Goal: Information Seeking & Learning: Learn about a topic

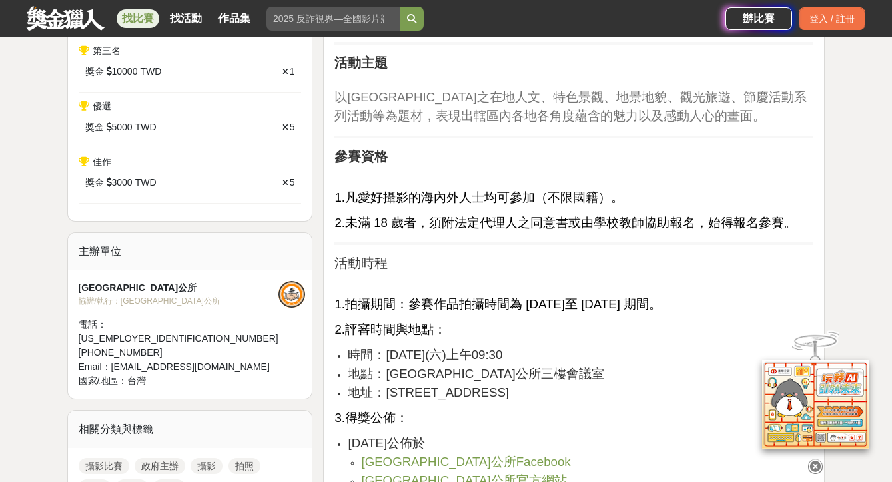
scroll to position [620, 0]
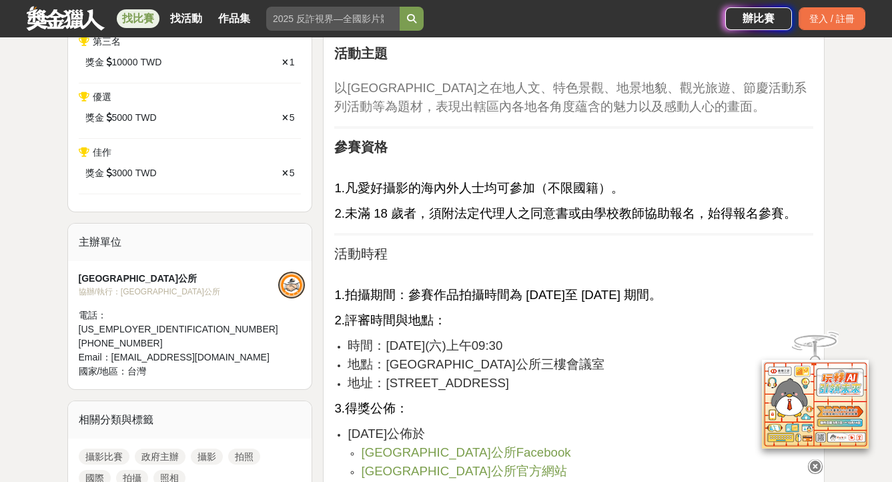
drag, startPoint x: 412, startPoint y: 275, endPoint x: 768, endPoint y: 281, distance: 355.1
click at [768, 286] on p "1.拍攝期間：參賽作品拍攝時間為 [DATE]至 [DATE] 期間。" at bounding box center [573, 295] width 479 height 19
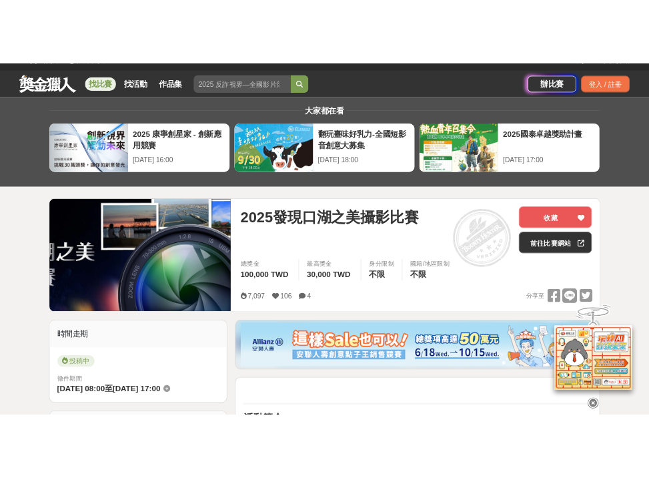
scroll to position [0, 0]
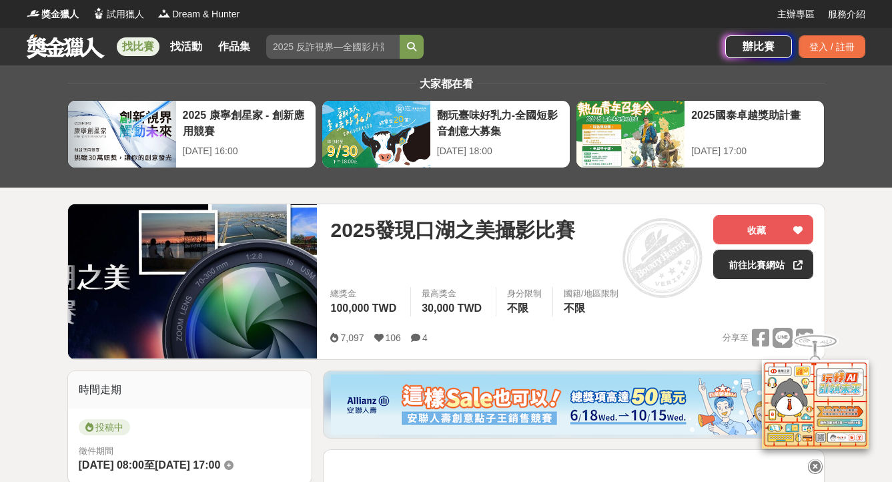
click at [519, 234] on span "2025發現口湖之美攝影比賽" at bounding box center [452, 230] width 245 height 30
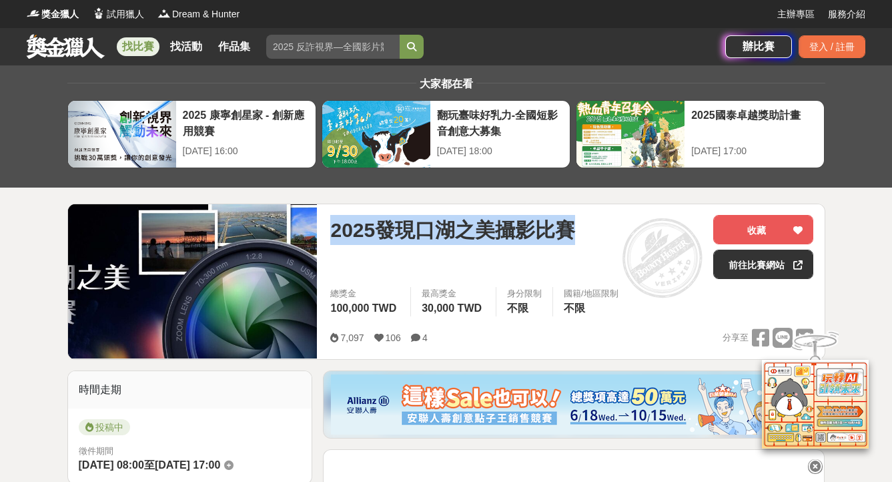
click at [519, 234] on span "2025發現口湖之美攝影比賽" at bounding box center [452, 230] width 245 height 30
copy span "2025發現口湖之美攝影比賽"
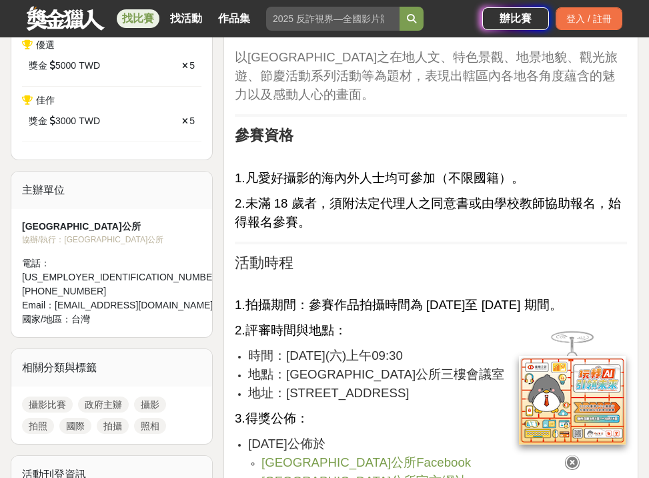
scroll to position [676, 0]
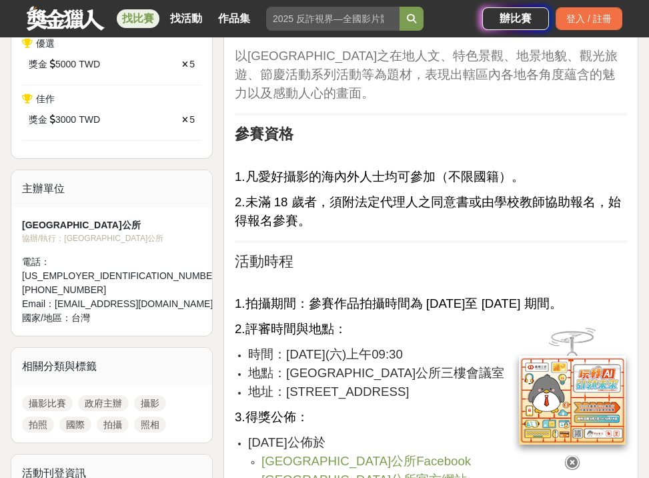
drag, startPoint x: 243, startPoint y: 283, endPoint x: 330, endPoint y: 304, distance: 90.0
click at [330, 304] on p "1.拍攝期間：參賽作品拍攝時間為 [DATE]至 [DATE] 期間。" at bounding box center [431, 303] width 392 height 19
copy span ".拍攝期間：參賽作品拍攝時間為 [DATE]至 [DATE] 期間。"
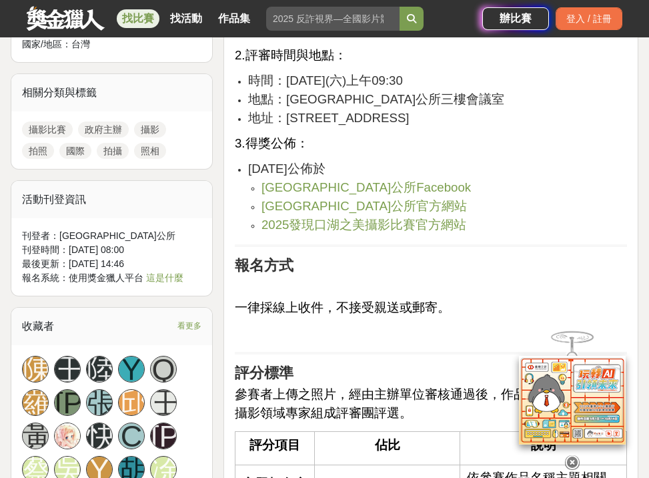
scroll to position [1041, 0]
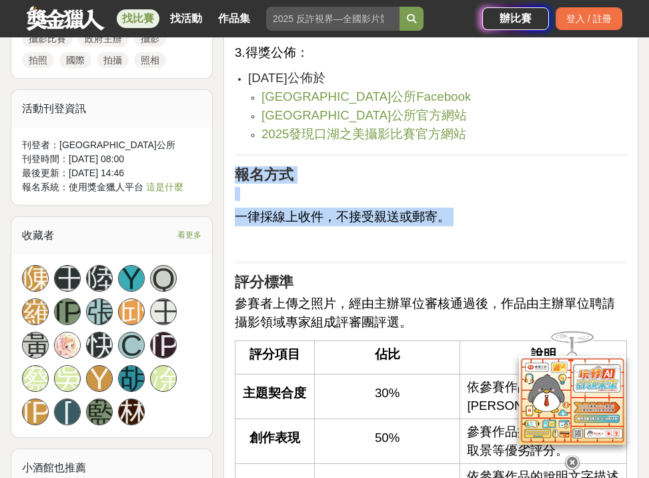
drag, startPoint x: 237, startPoint y: 172, endPoint x: 472, endPoint y: 228, distance: 241.5
copy div "報名方式 一律採線上收件，不接受親送或郵寄。"
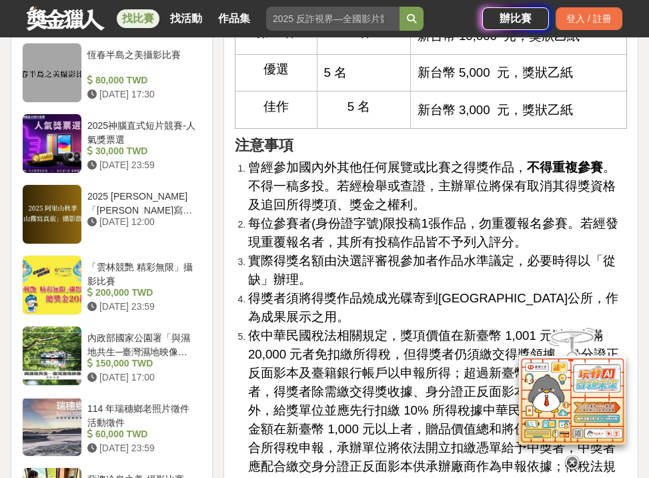
scroll to position [1779, 0]
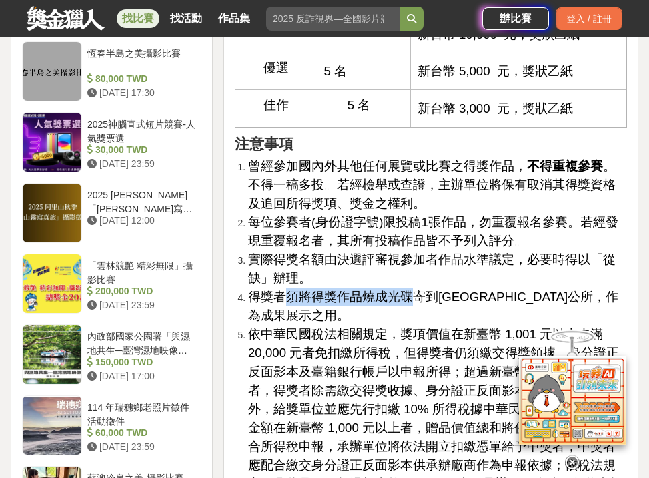
drag, startPoint x: 287, startPoint y: 278, endPoint x: 410, endPoint y: 272, distance: 123.0
click at [410, 290] on span "得獎者須將得獎作品燒成光碟寄到[GEOGRAPHIC_DATA]公所，作為成果展示之用。" at bounding box center [433, 306] width 370 height 33
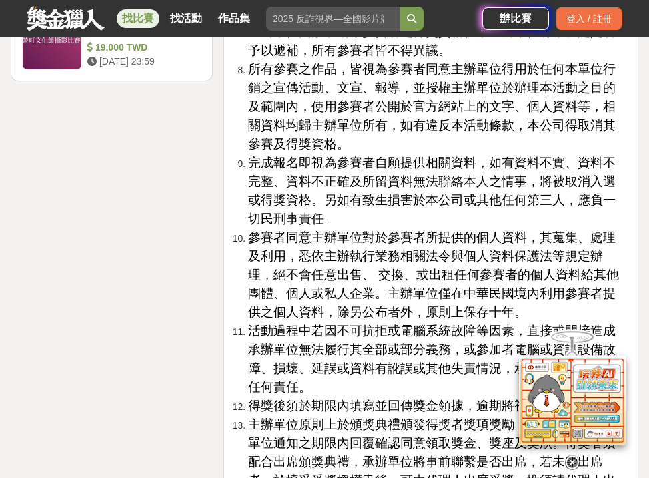
scroll to position [2313, 0]
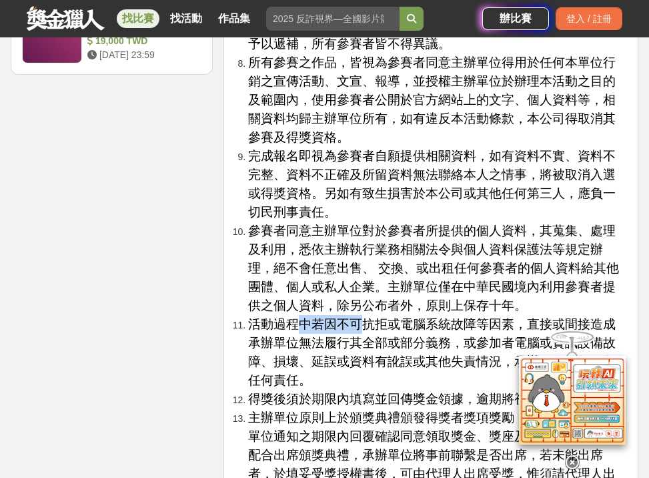
drag, startPoint x: 302, startPoint y: 264, endPoint x: 358, endPoint y: 265, distance: 56.1
click at [358, 317] on span "活動過程中若因不可抗拒或電腦系統故障等因素，直接或間接造成承辦單位無法履行其全部或部分義務，或參加者電腦或資訊設備故障、損壞、延誤或資料有訛誤或其他失責情況，…" at bounding box center [432, 352] width 368 height 70
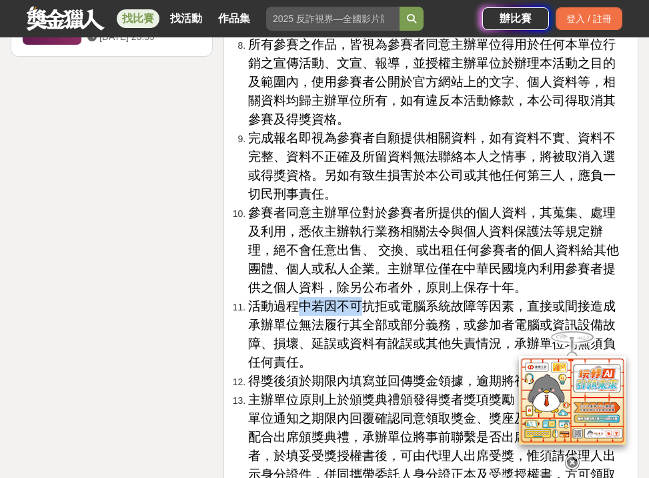
scroll to position [2369, 0]
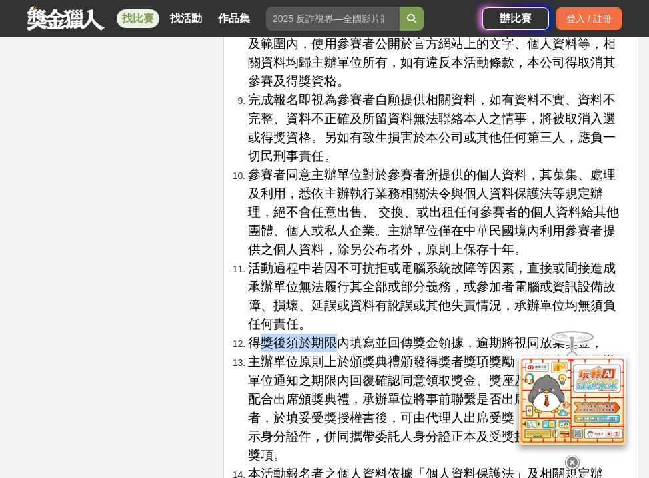
drag, startPoint x: 264, startPoint y: 285, endPoint x: 330, endPoint y: 282, distance: 65.5
click at [330, 336] on span "得獎後須於期限內填寫並回傳獎金領據，逾期將視同放棄獎金，" at bounding box center [425, 343] width 355 height 14
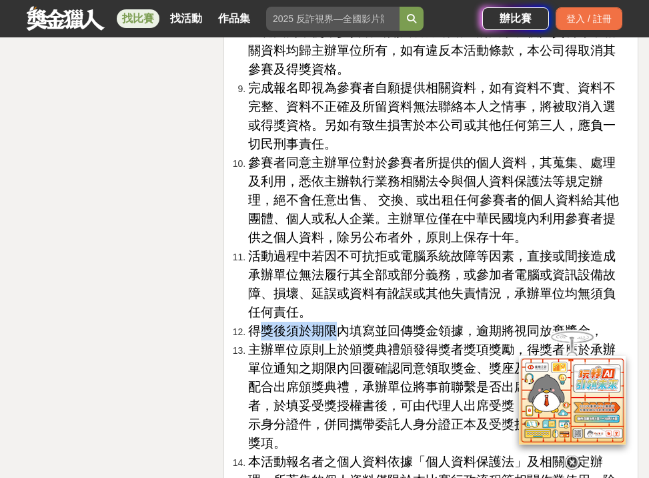
scroll to position [2391, 0]
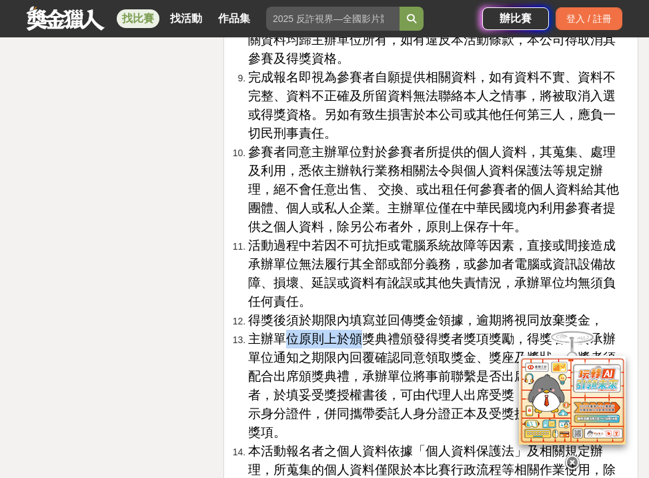
drag, startPoint x: 287, startPoint y: 287, endPoint x: 360, endPoint y: 280, distance: 73.7
click at [360, 332] on span "主辦單位原則上於頒獎典禮頒發得獎者獎項獎勵，得獎者應於承辦單位通知之期限內回覆確認同意領取獎金、獎座及獎狀。得獎者須配合出席頒獎典禮，承辦單位將事前聯繫是否出…" at bounding box center [432, 385] width 368 height 107
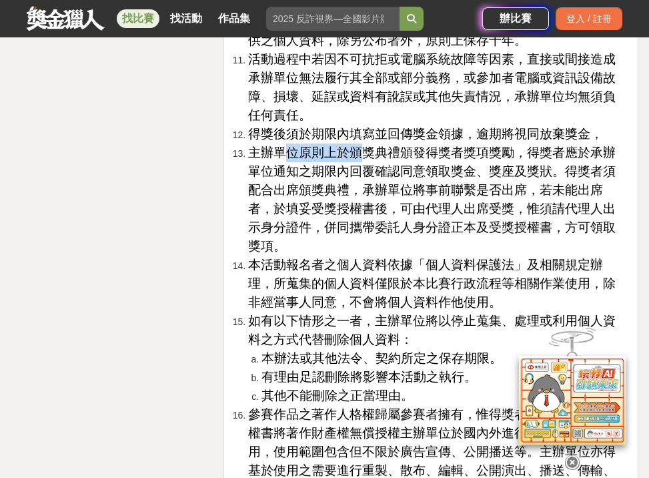
scroll to position [2587, 0]
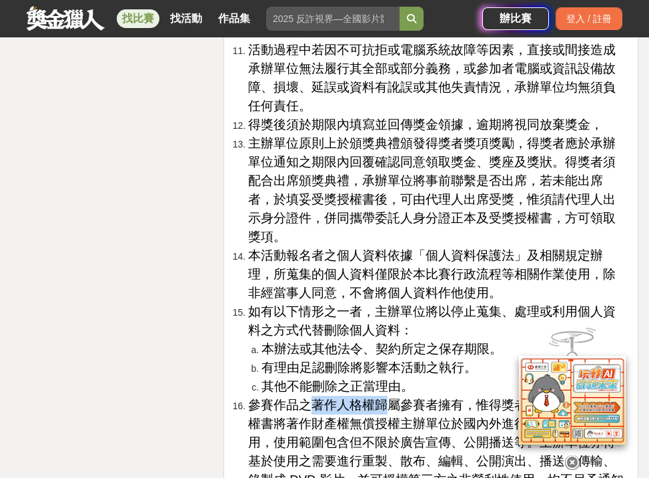
drag, startPoint x: 310, startPoint y: 326, endPoint x: 384, endPoint y: 332, distance: 73.6
click at [384, 398] on span "參賽作品之著作人格權歸屬參賽者擁有，惟得獎者需同意並簽署授權書將著作財產權無償授權主辦單位於國內外進行任何非商業使用，使用範圍包含但不限於廣告宣傳、公開播送等…" at bounding box center [436, 451] width 376 height 107
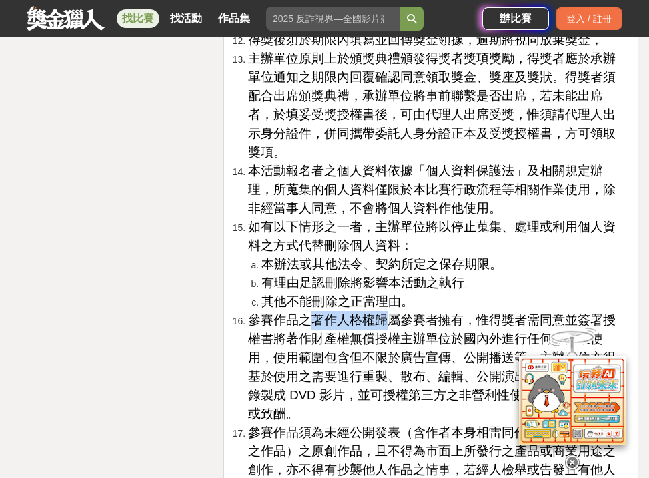
scroll to position [2681, 0]
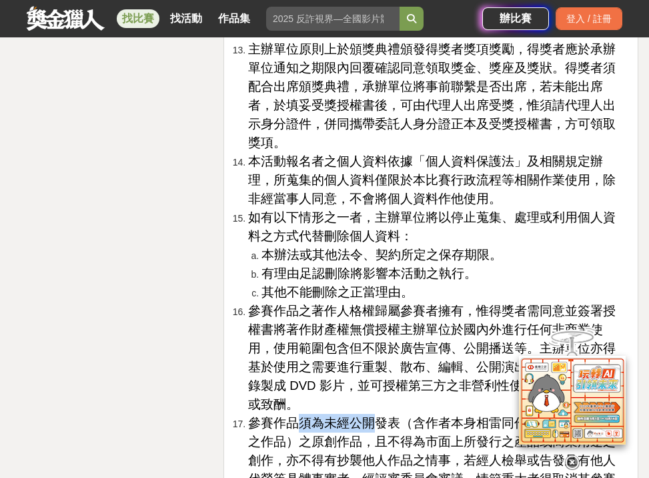
drag, startPoint x: 302, startPoint y: 330, endPoint x: 367, endPoint y: 325, distance: 65.6
click at [367, 416] on span "參賽作品須為未經公開發表（含作者本身相雷同作品及網路上發表之作品）之原創作品，且不得為市面上所發行之產品或商業用途之創作，亦不得有抄襲他人作品之情事，若經人檢…" at bounding box center [432, 469] width 368 height 107
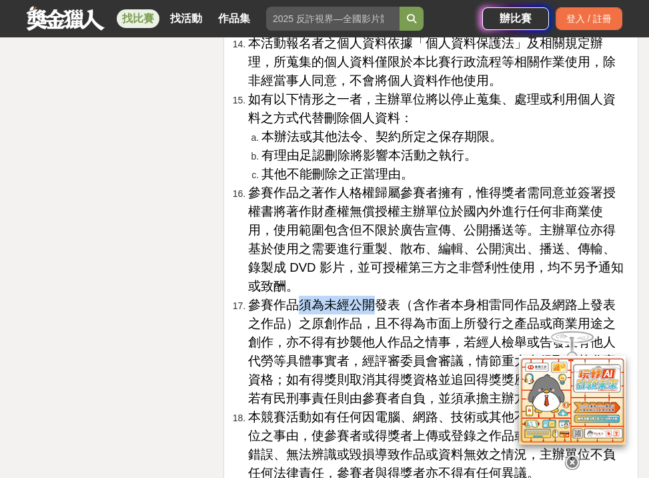
scroll to position [2801, 0]
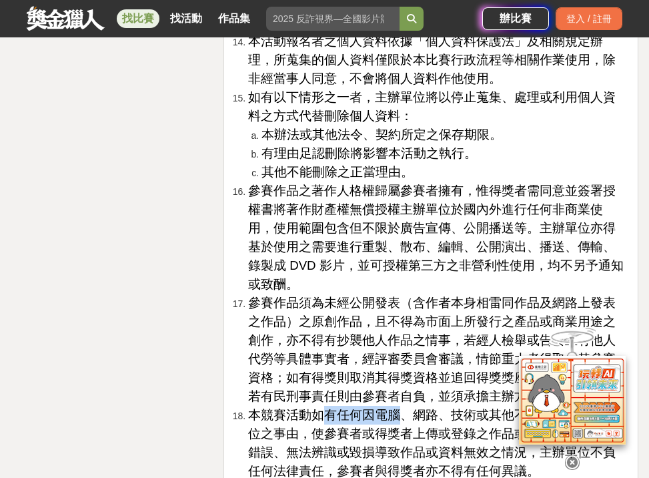
drag, startPoint x: 327, startPoint y: 318, endPoint x: 401, endPoint y: 319, distance: 74.1
click at [401, 408] on span "本競賽活動如有任何因電腦、網路、技術或其他不可歸責於主辦單位之事由，使參賽者或得獎者上傳或登錄之作品或資料有所遺失、錯誤、無法辨識或毀損導致作品或資料無效之情…" at bounding box center [432, 443] width 368 height 70
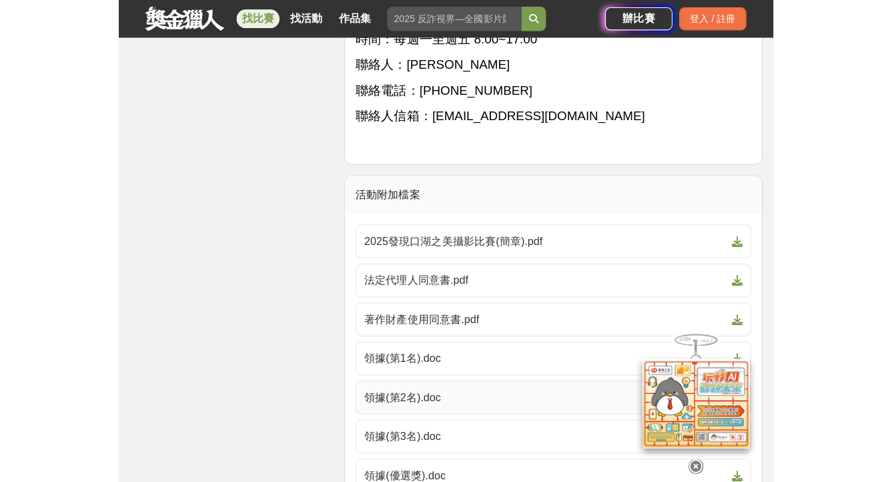
scroll to position [3462, 0]
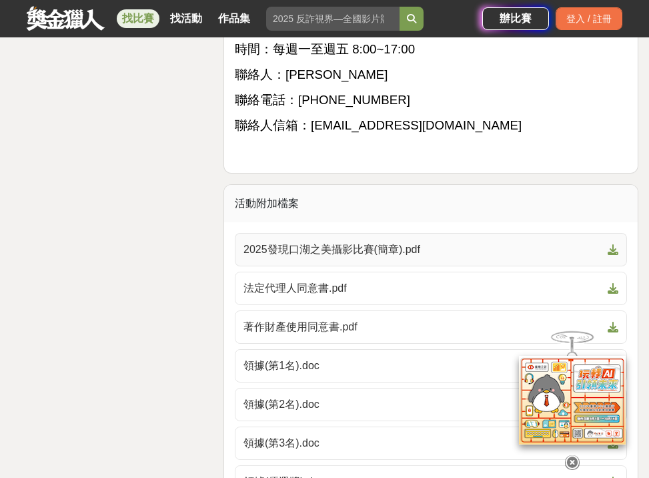
click at [607, 242] on span at bounding box center [611, 250] width 16 height 16
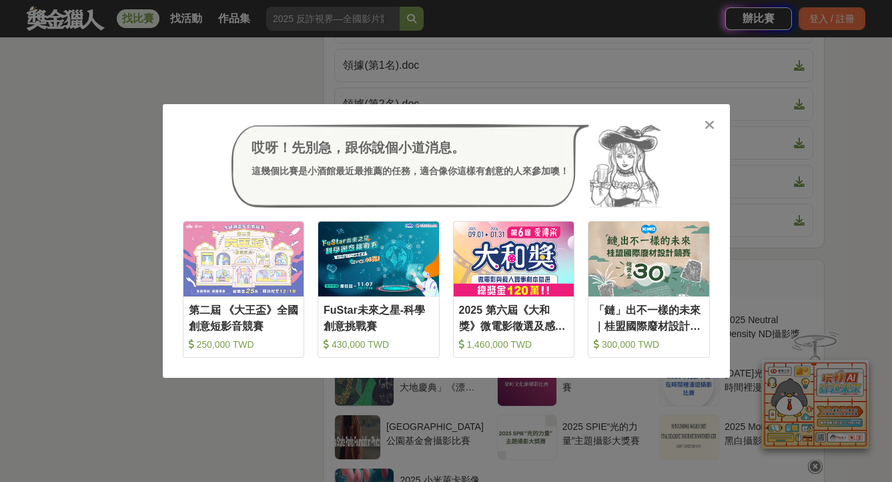
click at [709, 122] on icon at bounding box center [710, 124] width 10 height 13
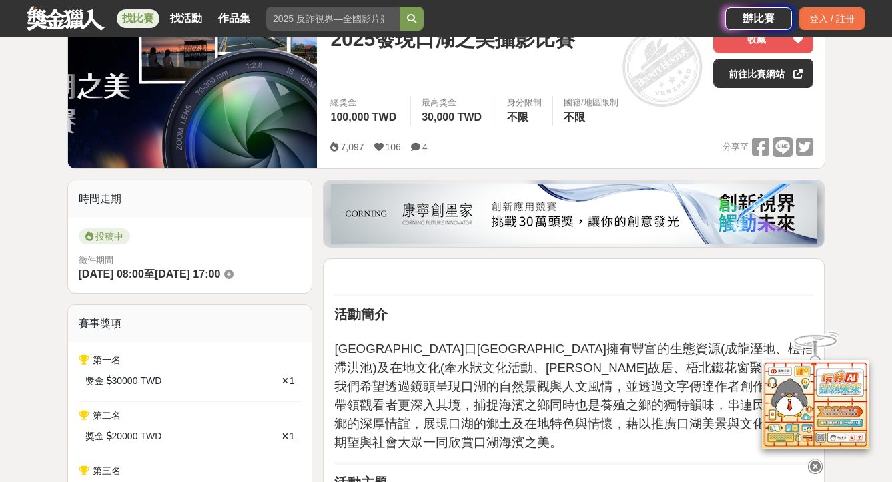
scroll to position [0, 0]
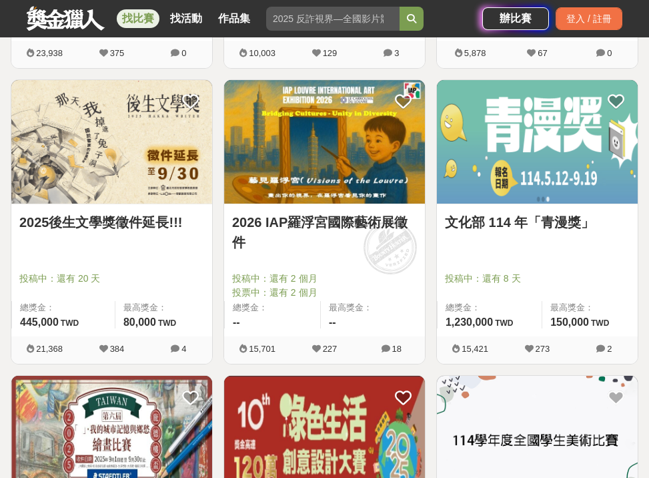
scroll to position [1992, 0]
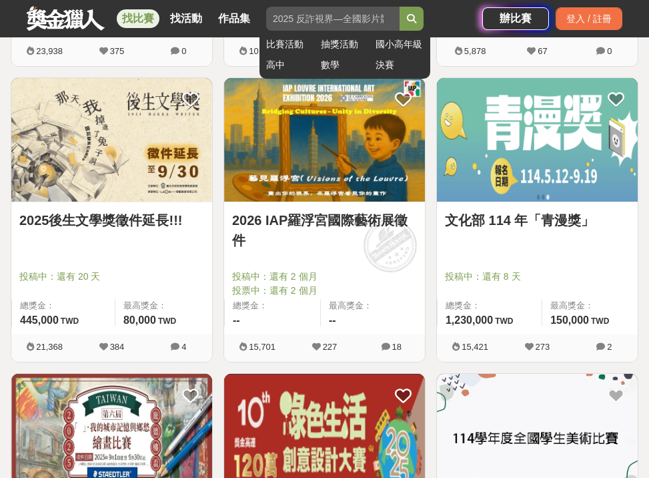
click at [345, 17] on input "search" at bounding box center [332, 19] width 133 height 24
type input "口湖"
click at [400, 7] on button "submit" at bounding box center [412, 19] width 24 height 24
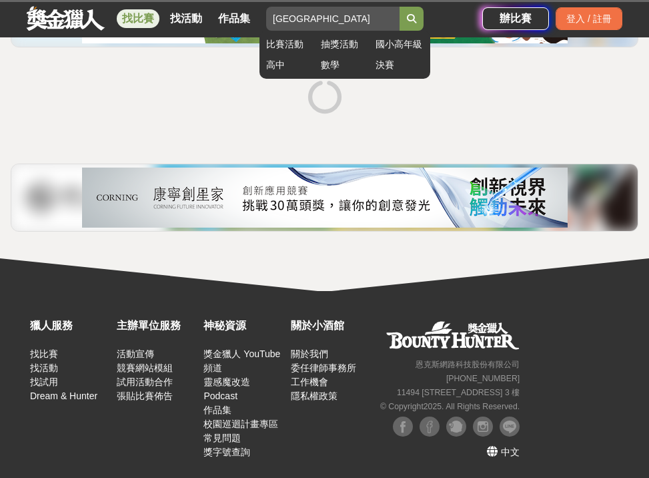
scroll to position [218, 0]
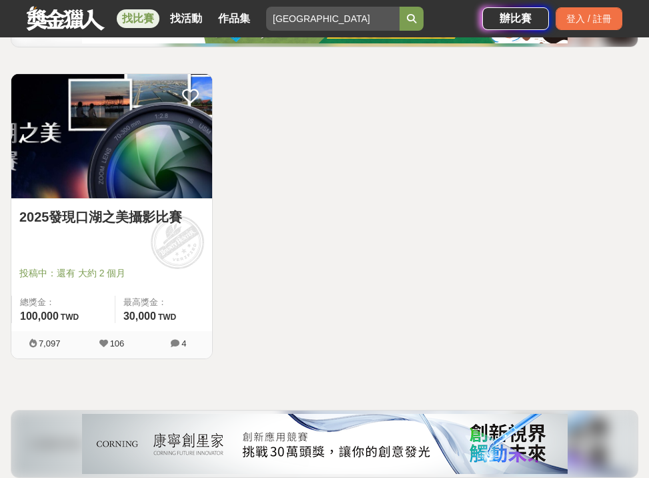
click at [90, 178] on img at bounding box center [111, 136] width 201 height 124
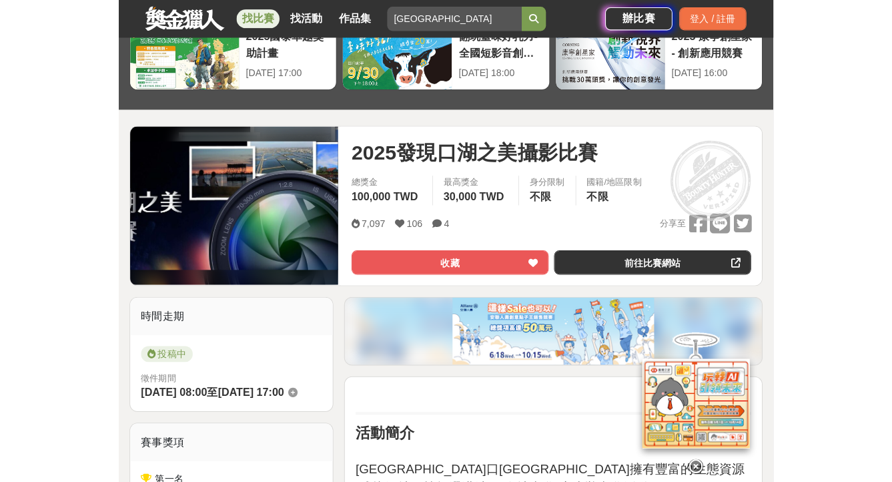
scroll to position [79, 0]
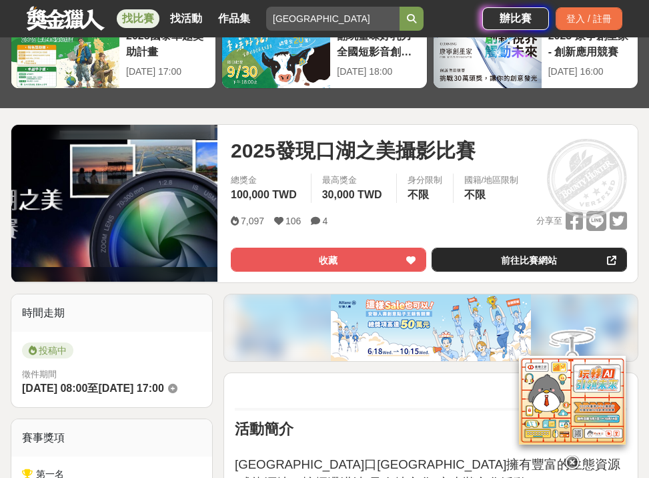
click at [506, 254] on link "前往比賽網站" at bounding box center [530, 260] width 196 height 24
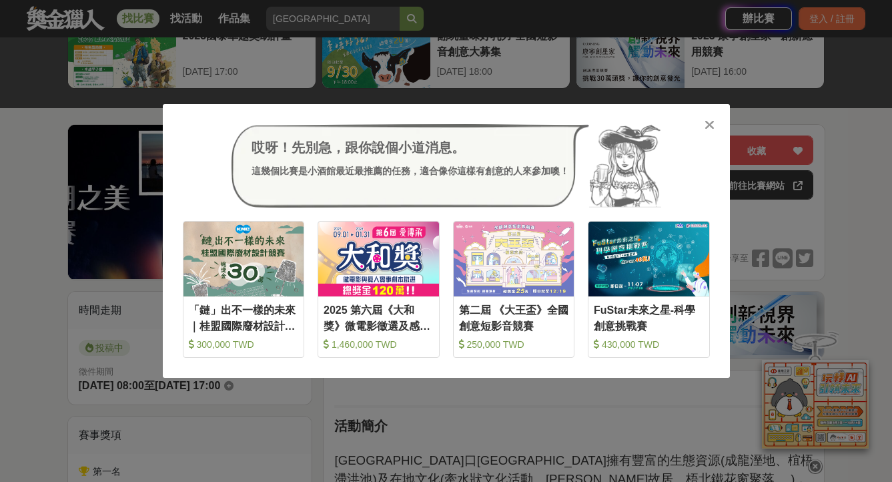
click at [649, 126] on icon at bounding box center [710, 124] width 10 height 13
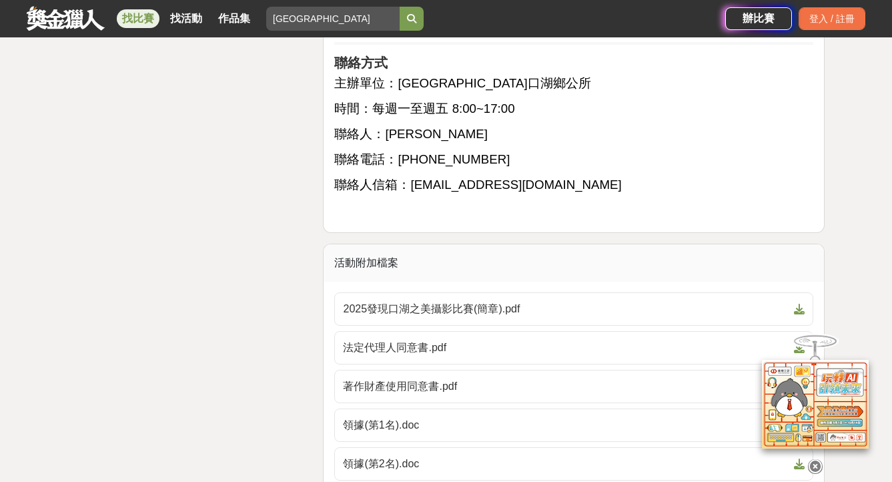
scroll to position [3093, 0]
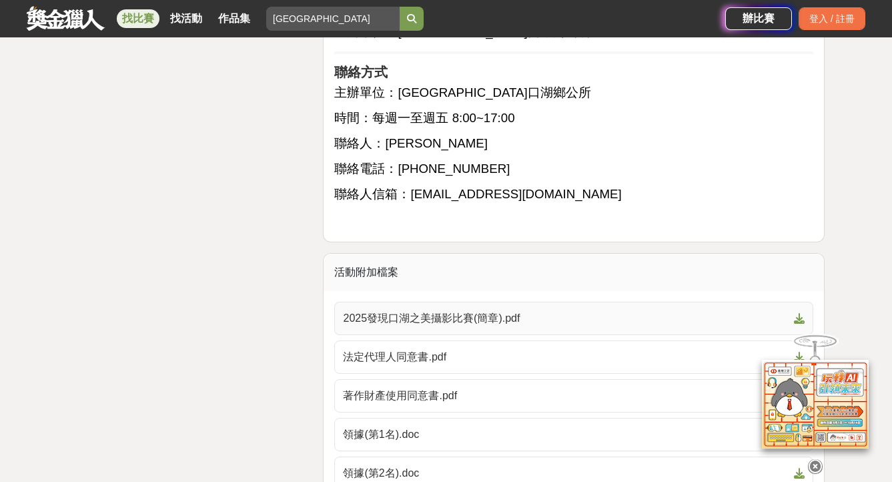
click at [485, 310] on span "2025發現口湖之美攝影比賽(簡章).pdf" at bounding box center [566, 318] width 446 height 16
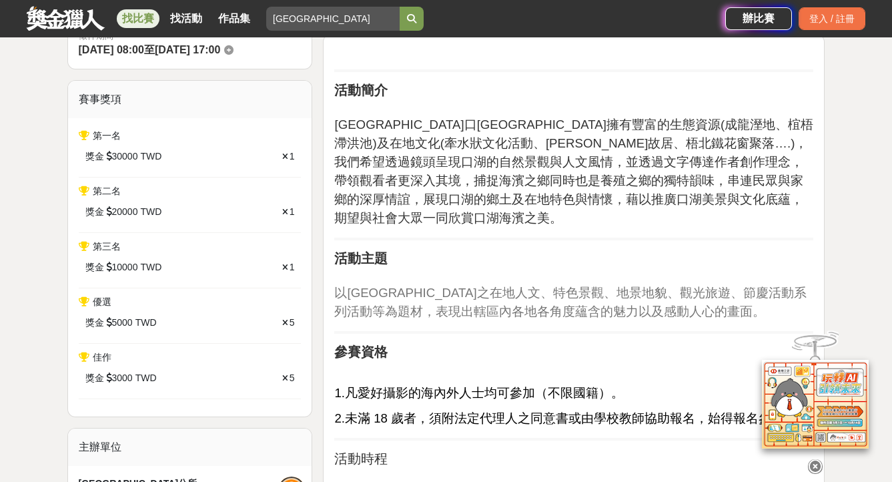
scroll to position [0, 0]
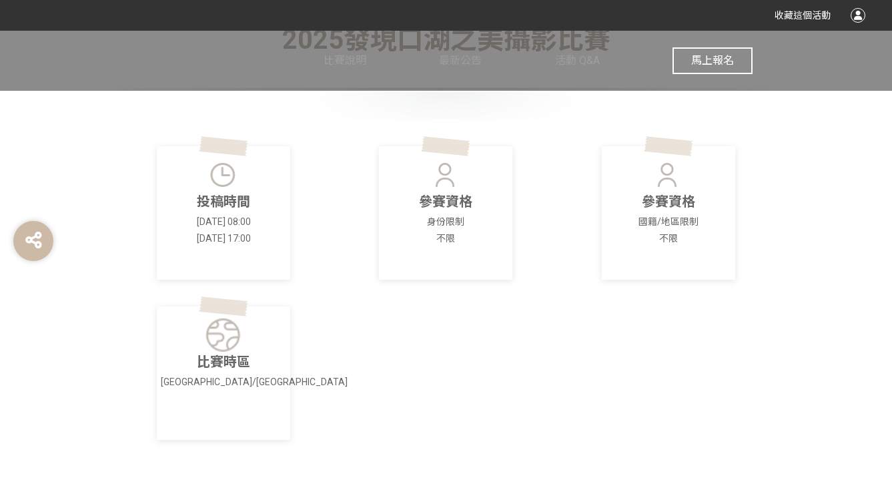
scroll to position [392, 0]
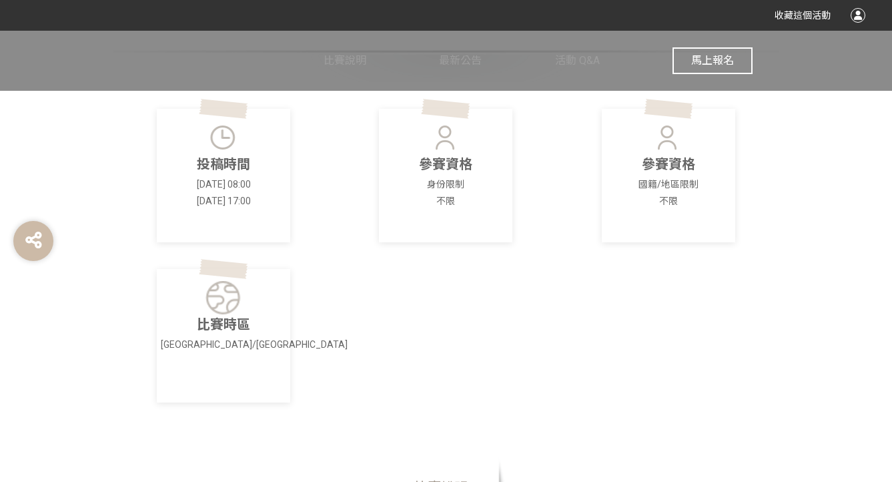
click at [649, 167] on p "參賽資格" at bounding box center [668, 164] width 125 height 20
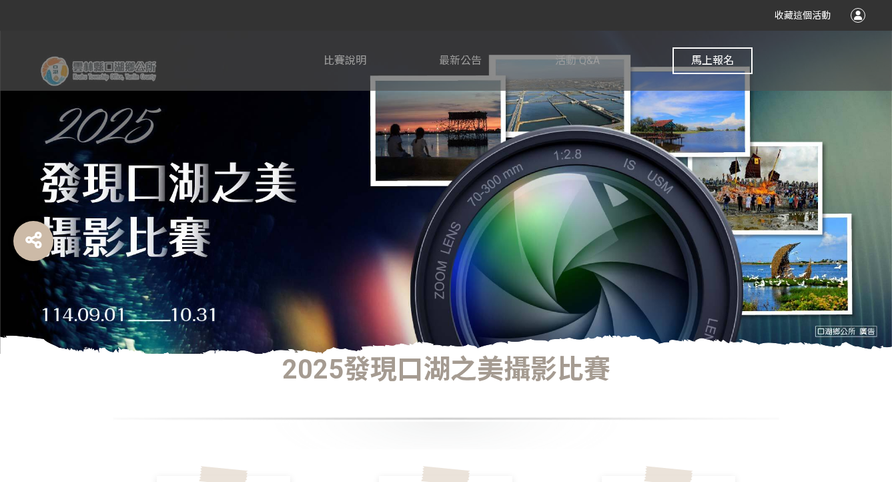
scroll to position [0, 0]
